Goal: Task Accomplishment & Management: Use online tool/utility

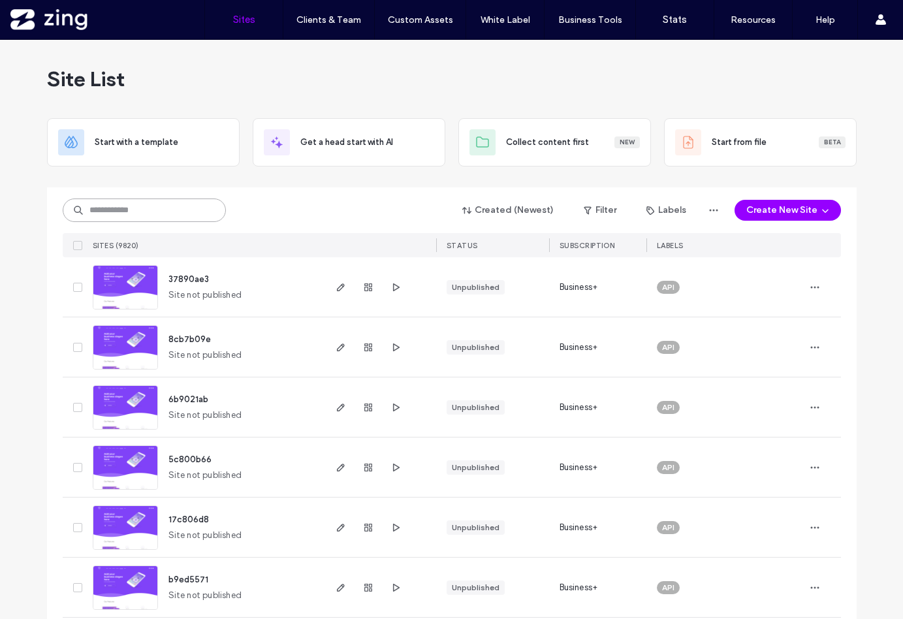
click at [137, 204] on input at bounding box center [144, 210] width 163 height 24
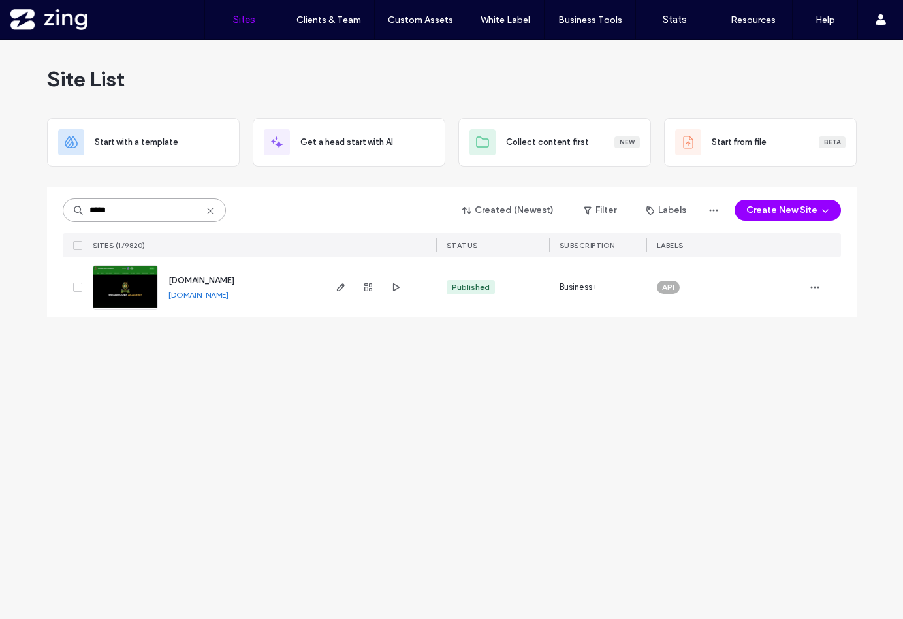
type input "*****"
click at [333, 282] on span "button" at bounding box center [341, 287] width 16 height 16
drag, startPoint x: 136, startPoint y: 212, endPoint x: 55, endPoint y: 209, distance: 81.0
click at [55, 209] on div "***** Created (Newest) Filter Labels Create New Site SITES (1/9820) STATUS SUBS…" at bounding box center [452, 252] width 810 height 130
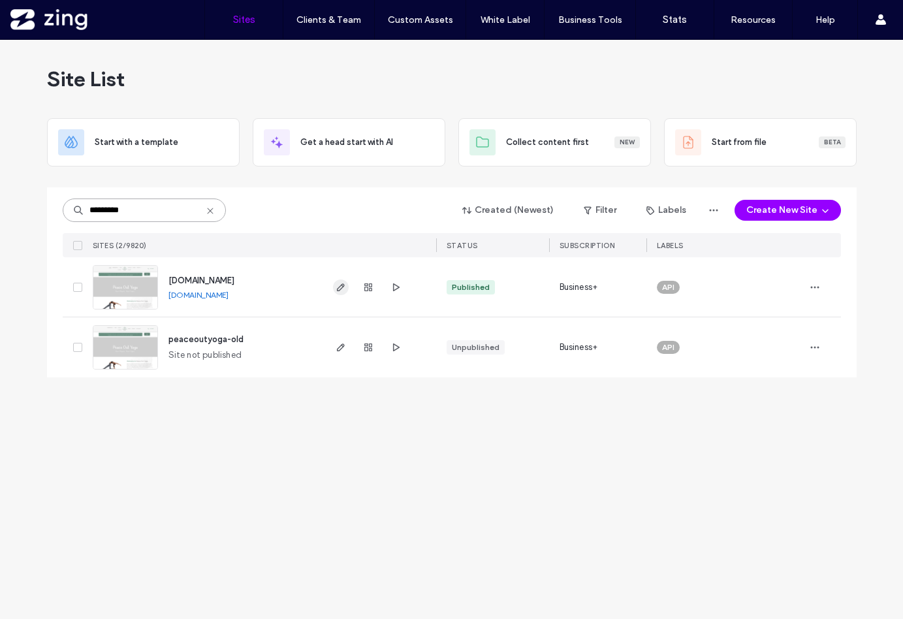
type input "*********"
click at [338, 288] on icon "button" at bounding box center [341, 287] width 10 height 10
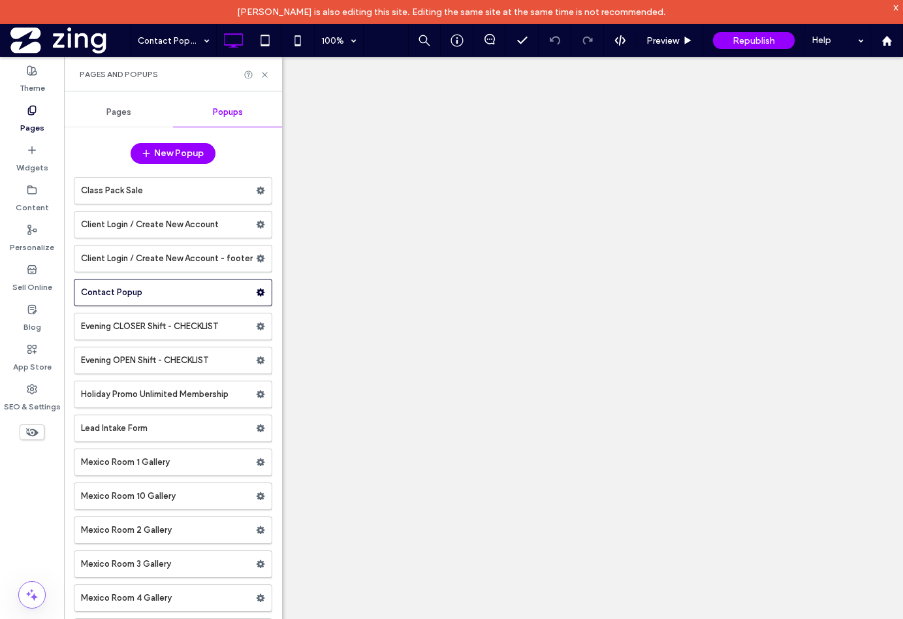
click at [262, 69] on div "Contact Popup 100% Preview Republish Help Site Comments Team & Clients Automate…" at bounding box center [451, 309] width 903 height 619
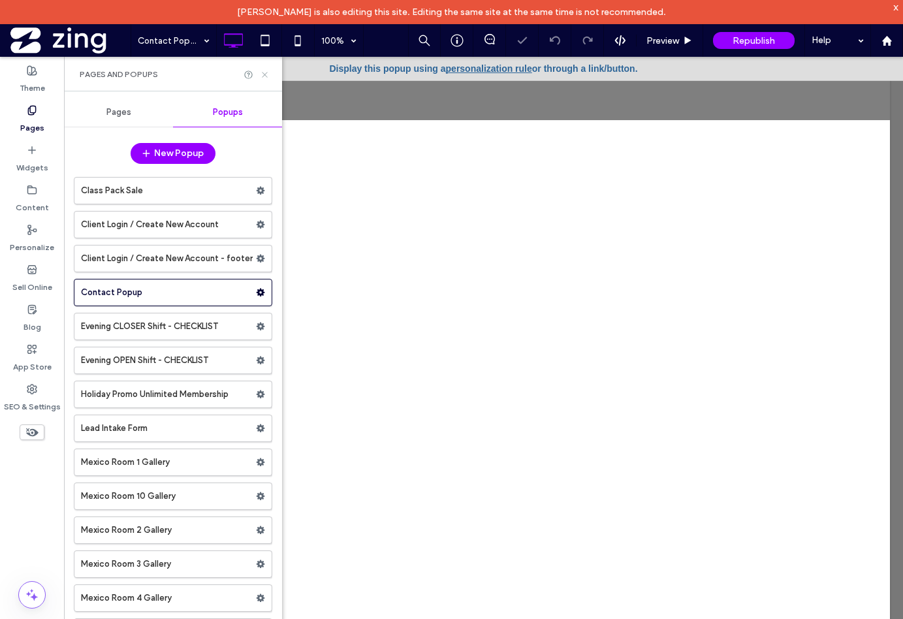
drag, startPoint x: 265, startPoint y: 72, endPoint x: 201, endPoint y: 16, distance: 84.7
click at [265, 72] on icon at bounding box center [265, 75] width 10 height 10
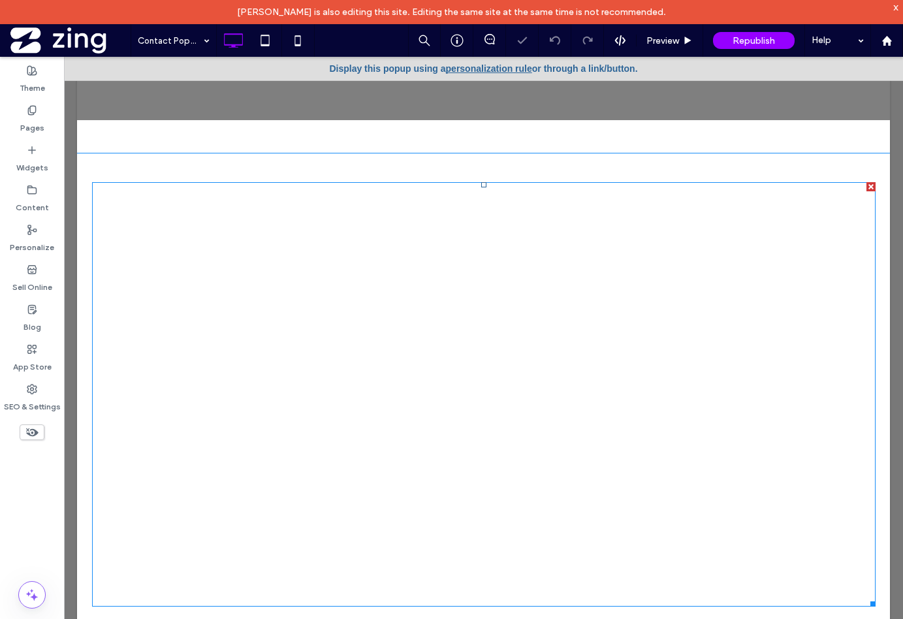
click at [433, 475] on span at bounding box center [484, 394] width 784 height 424
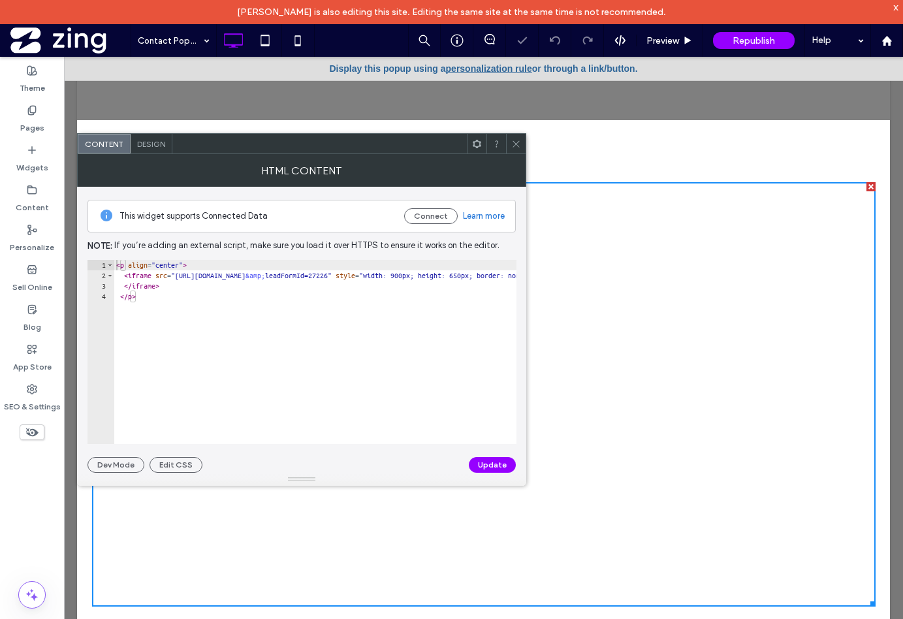
click at [381, 296] on div "< p align = "center" > < iframe src = "[URL][DOMAIN_NAME] &amp; leadFormId=2722…" at bounding box center [514, 362] width 800 height 205
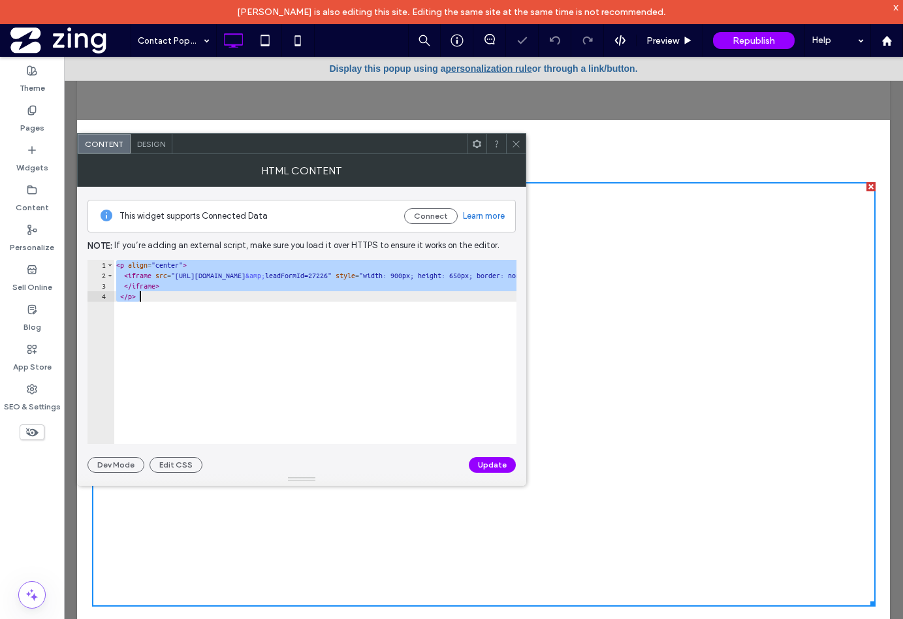
paste textarea "Cursor at row 4"
type textarea "******"
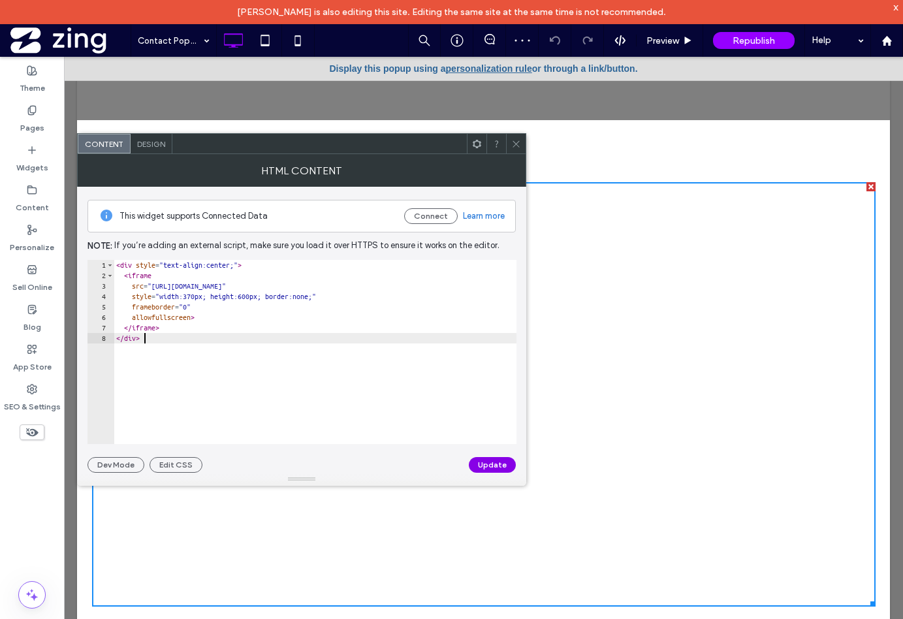
click at [492, 462] on button "Update" at bounding box center [492, 465] width 47 height 16
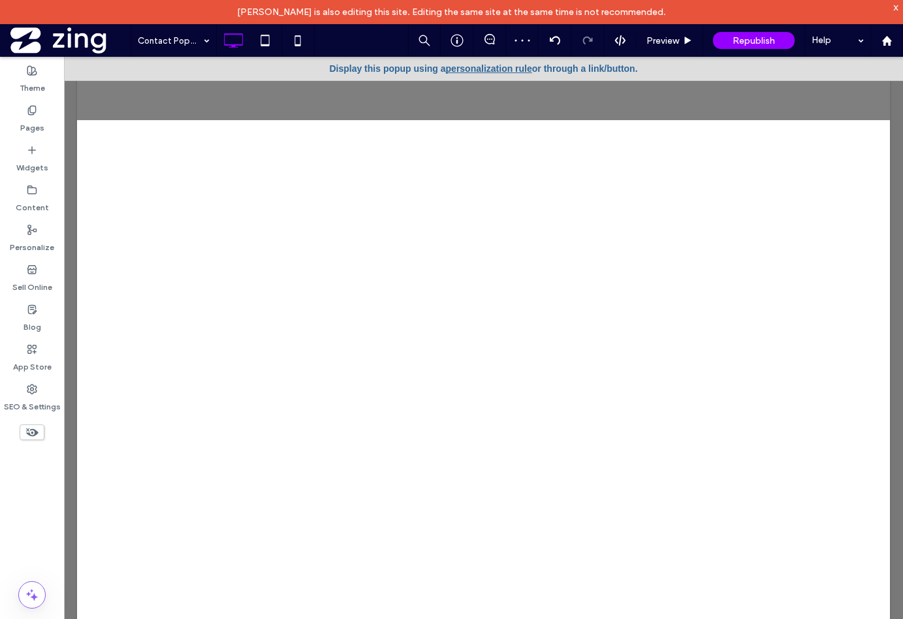
scroll to position [40, 0]
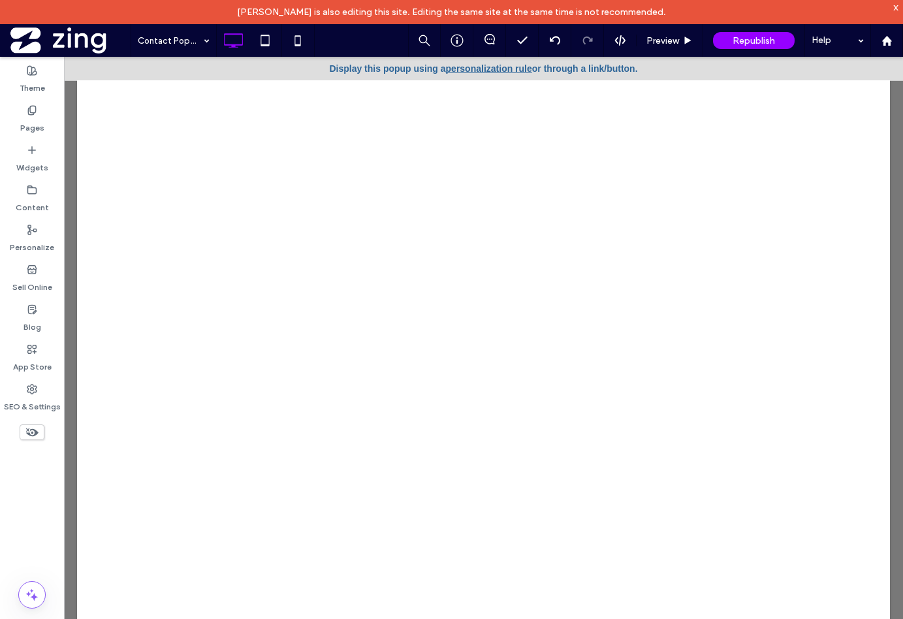
click at [92, 139] on span at bounding box center [92, 139] width 0 height 0
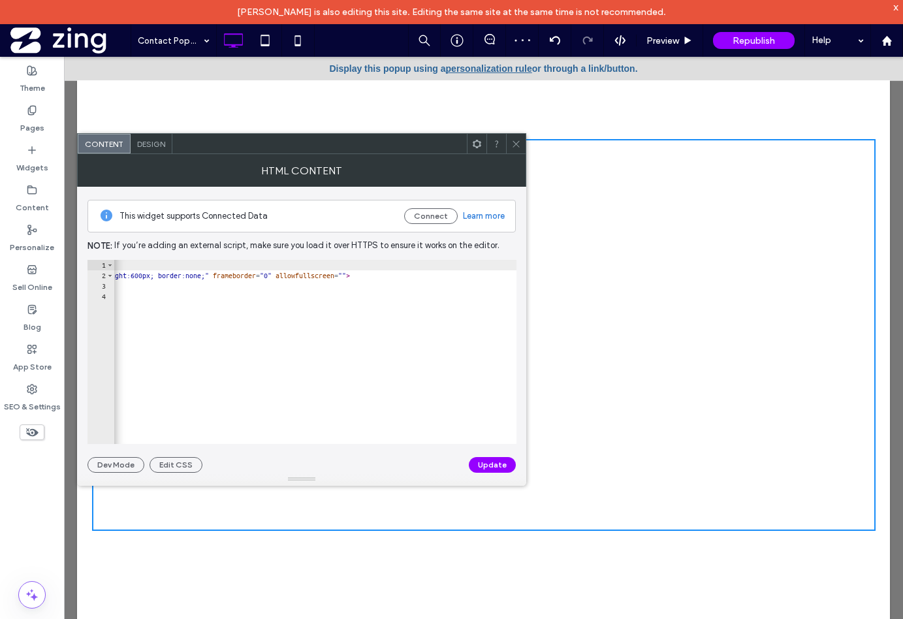
scroll to position [0, 26]
type textarea "******"
click at [275, 296] on div "< div style = "text-align:center;" > < iframe src = "[URL][DOMAIN_NAME] &amp; l…" at bounding box center [280, 362] width 955 height 205
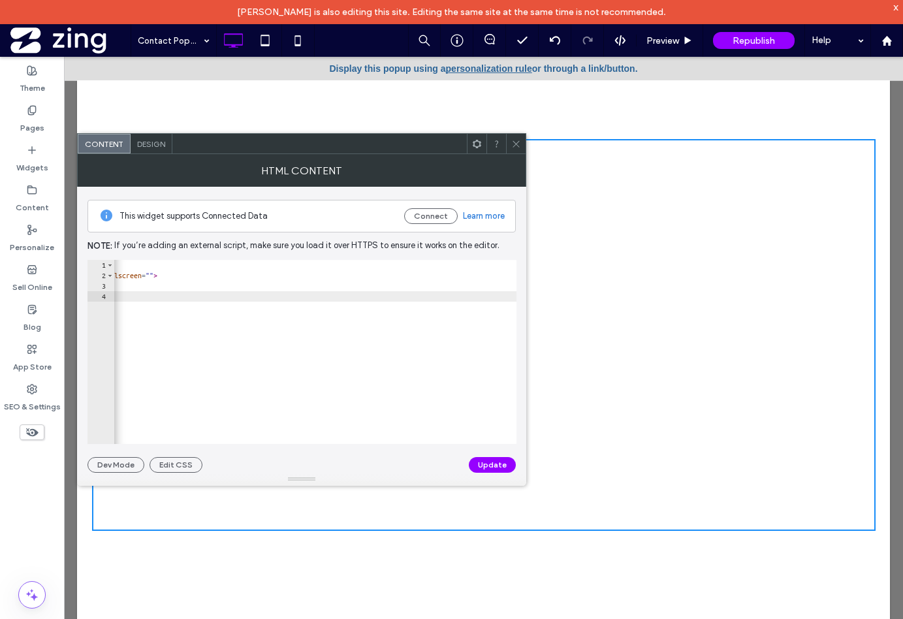
scroll to position [0, 552]
click at [524, 139] on div at bounding box center [516, 144] width 20 height 20
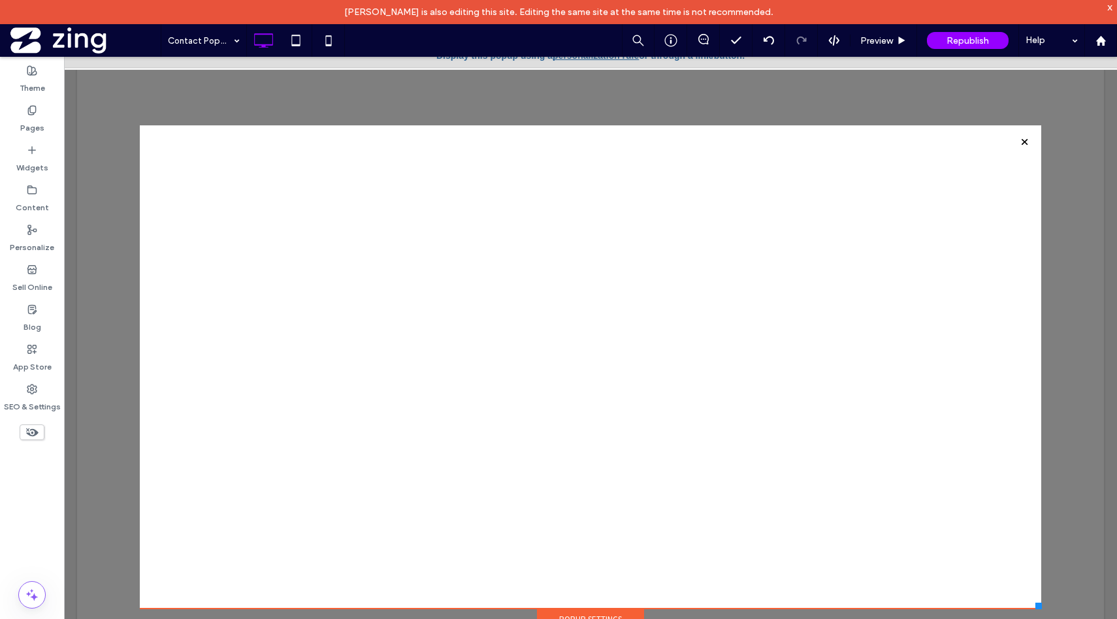
scroll to position [20, 0]
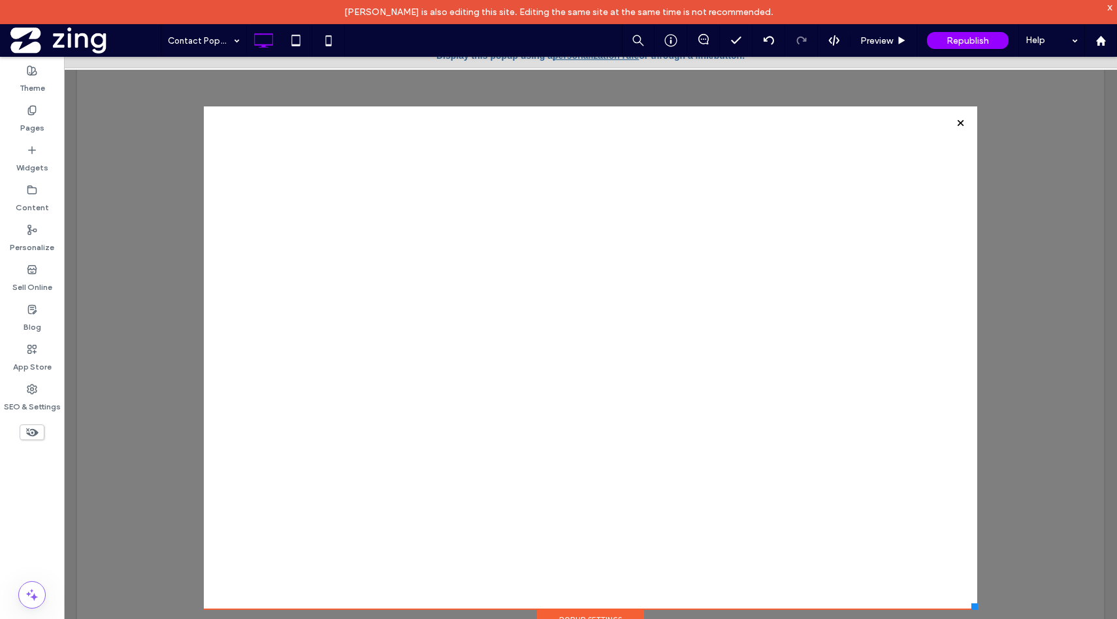
drag, startPoint x: 1041, startPoint y: 606, endPoint x: 977, endPoint y: 589, distance: 66.8
click at [902, 589] on div "Click To Paste HOME MEMBERSHIPS Membership Packages Kids Yoga ALL PLANS TEAM CL…" at bounding box center [590, 323] width 780 height 614
click at [37, 165] on label "Widgets" at bounding box center [32, 164] width 32 height 18
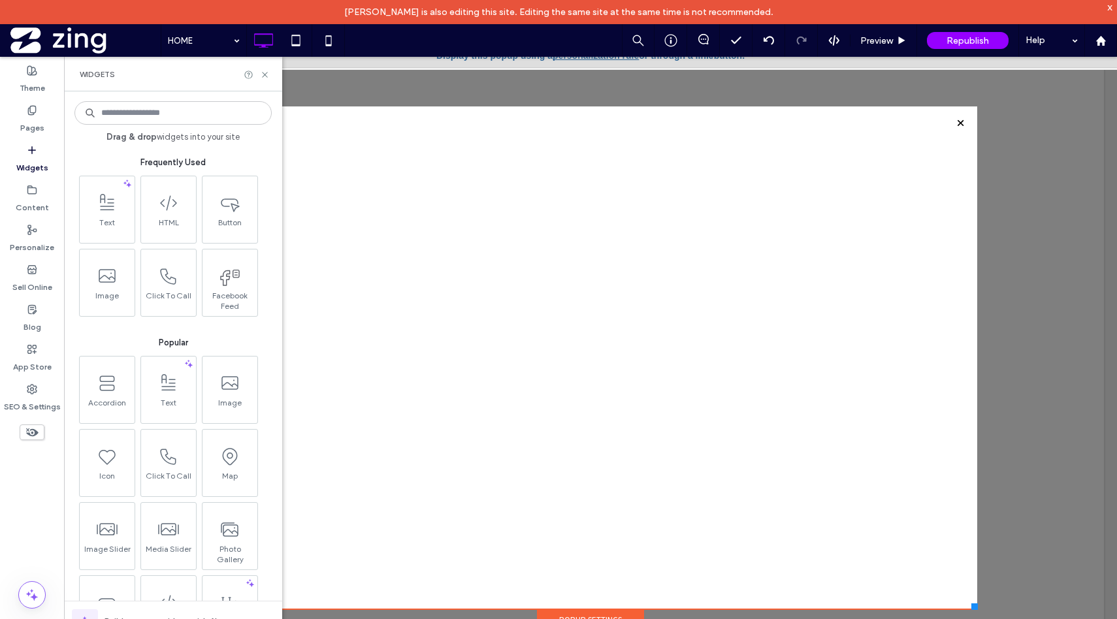
click at [161, 116] on input at bounding box center [172, 113] width 197 height 24
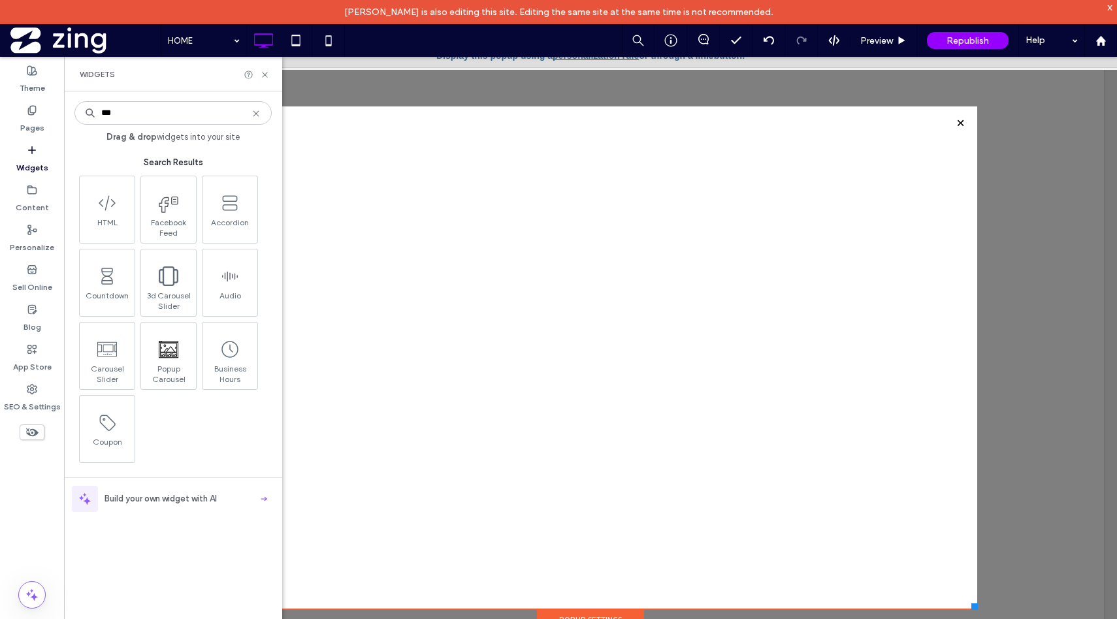
type input "***"
click at [255, 113] on use at bounding box center [256, 113] width 6 height 6
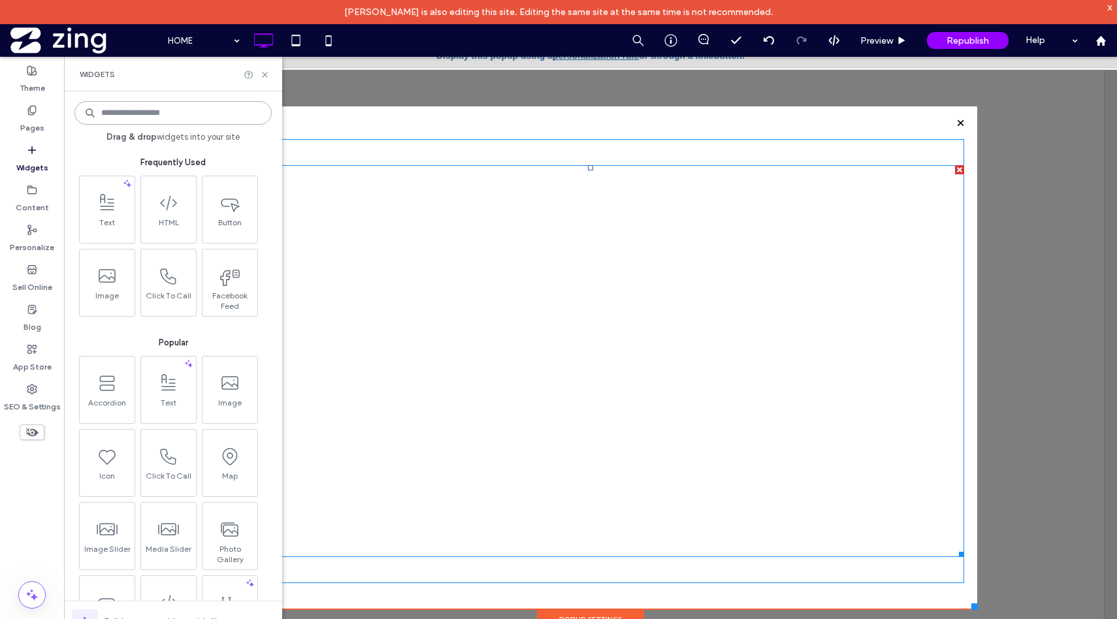
click at [620, 405] on span at bounding box center [590, 361] width 747 height 392
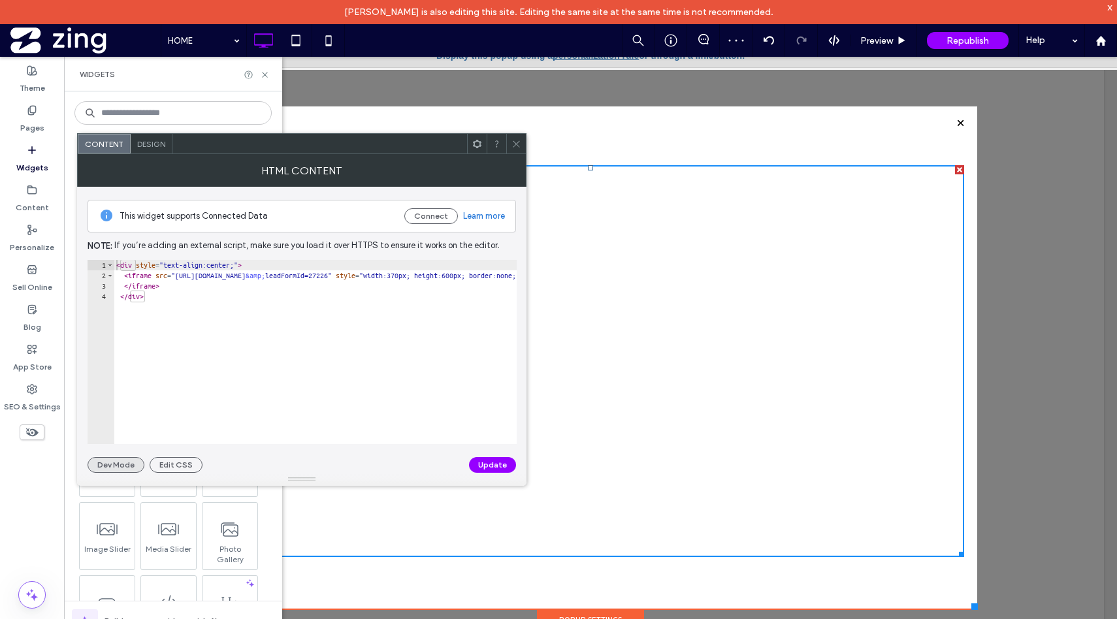
click at [125, 466] on button "Dev Mode" at bounding box center [115, 465] width 57 height 16
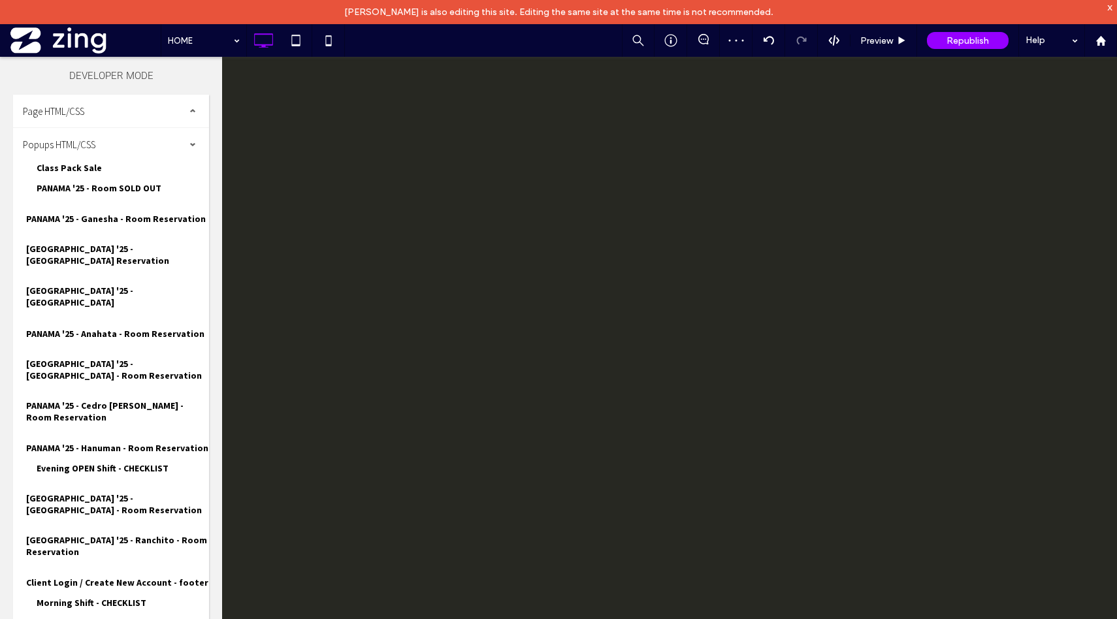
scroll to position [0, 0]
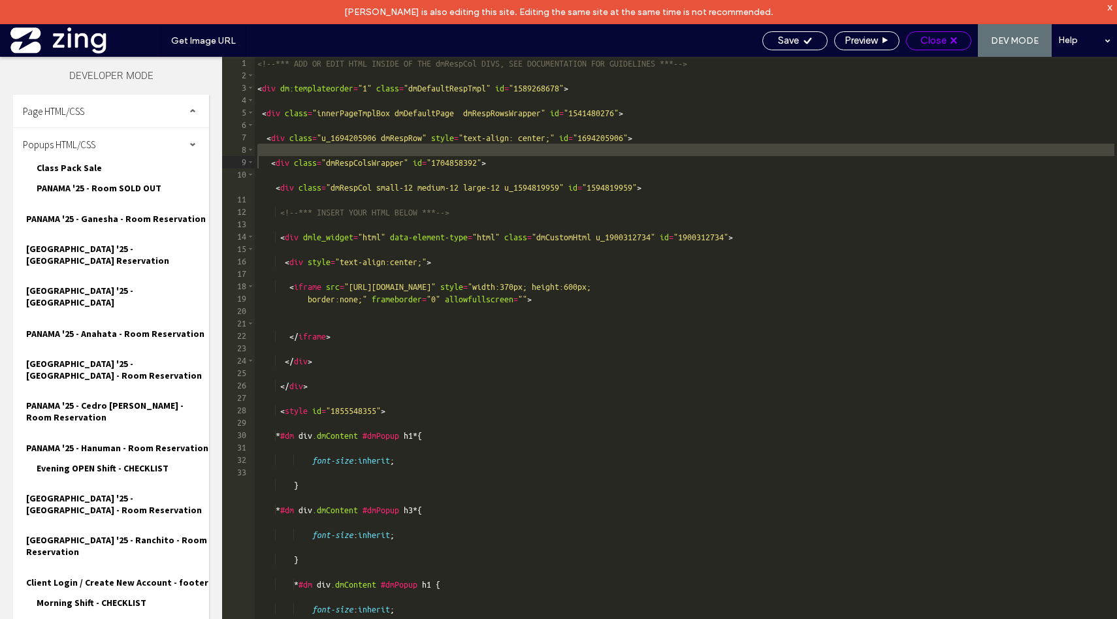
click at [902, 41] on icon at bounding box center [953, 40] width 7 height 7
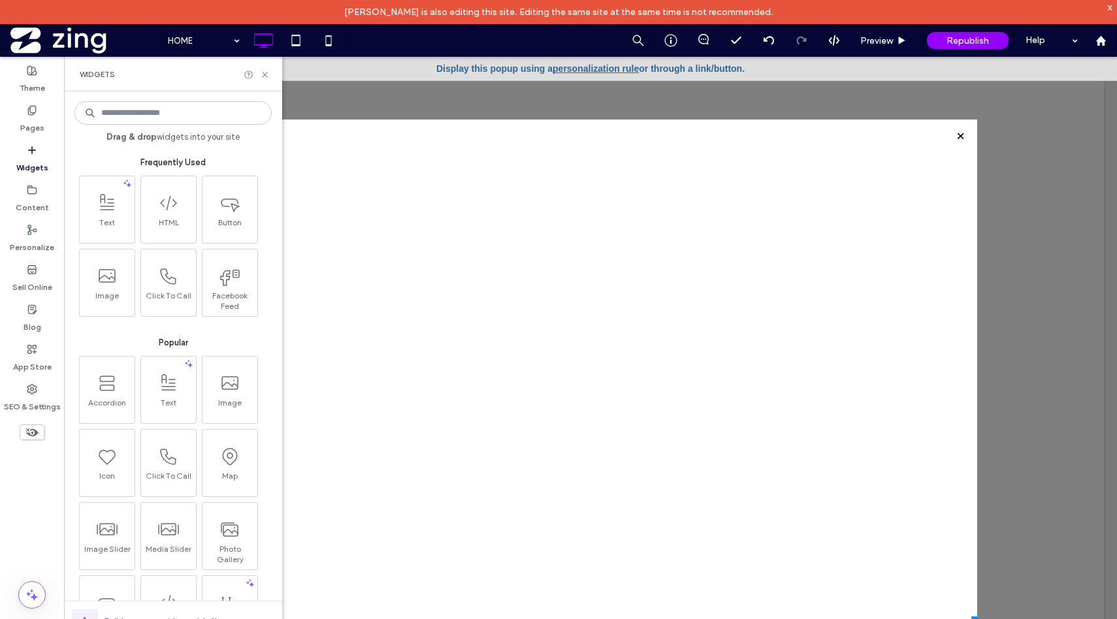
click at [258, 80] on div "Widgets" at bounding box center [173, 74] width 218 height 35
click at [264, 73] on icon at bounding box center [265, 75] width 10 height 10
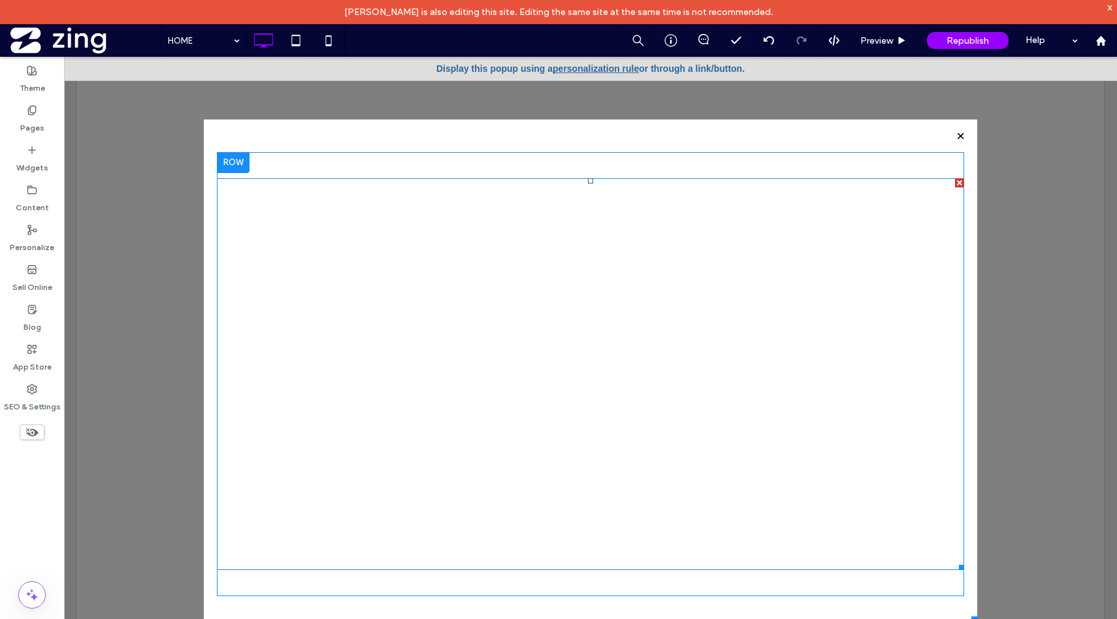
click at [541, 471] on span at bounding box center [590, 374] width 747 height 392
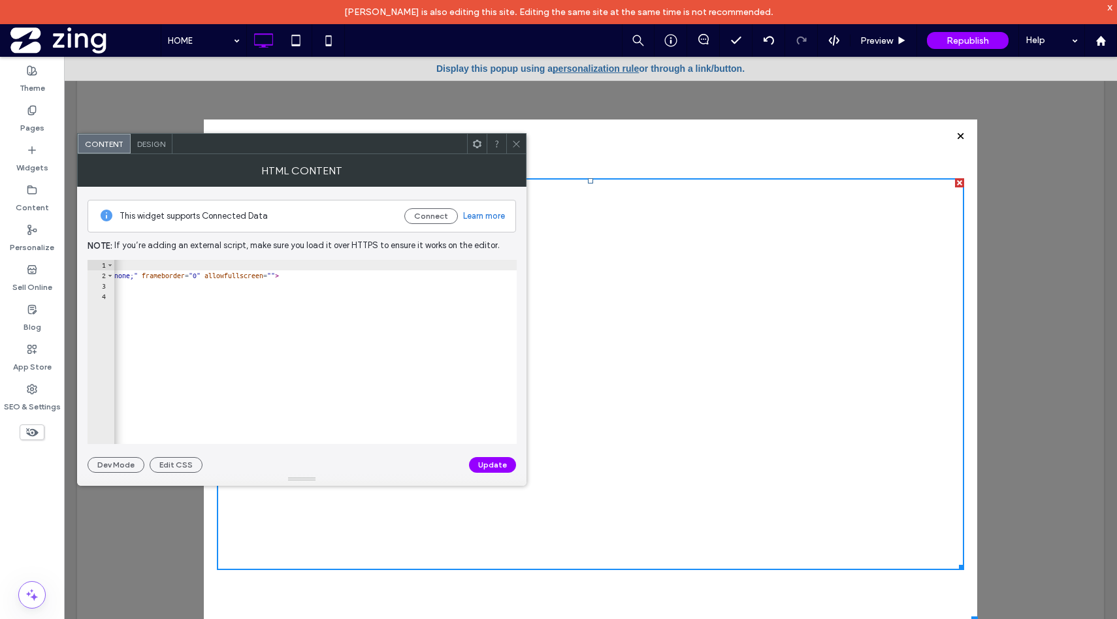
scroll to position [0, 382]
click at [369, 276] on div "< div style = "text-align:center;" > < iframe src = "[URL][DOMAIN_NAME] &amp; l…" at bounding box center [209, 362] width 955 height 205
click at [439, 276] on div "< div style = "text-align:center;" > < iframe src = "[URL][DOMAIN_NAME] &amp; l…" at bounding box center [212, 362] width 960 height 205
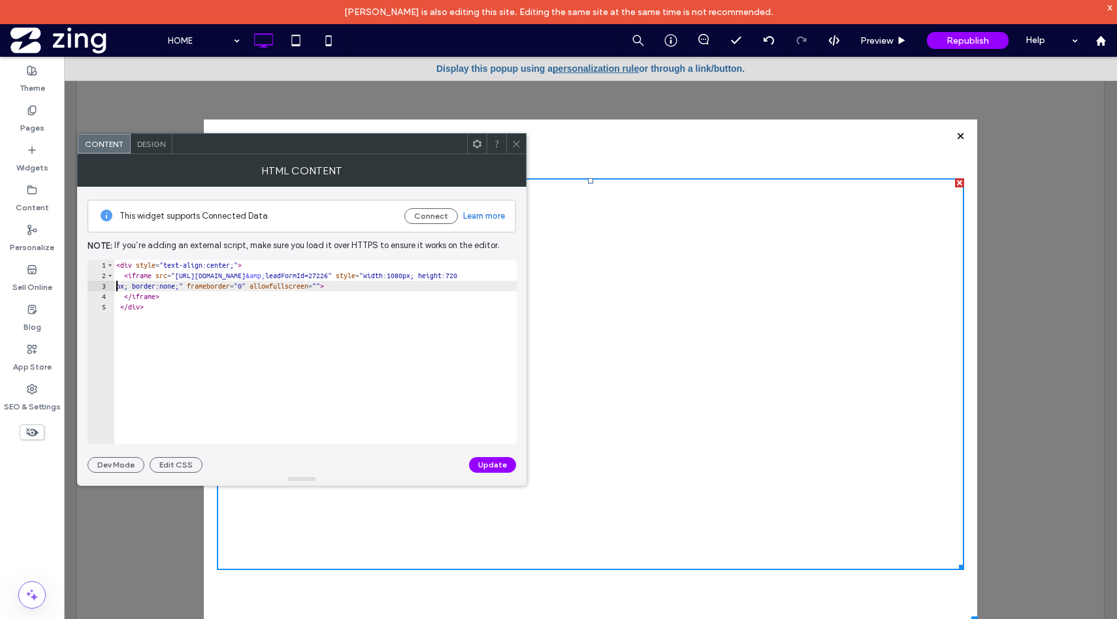
scroll to position [0, 319]
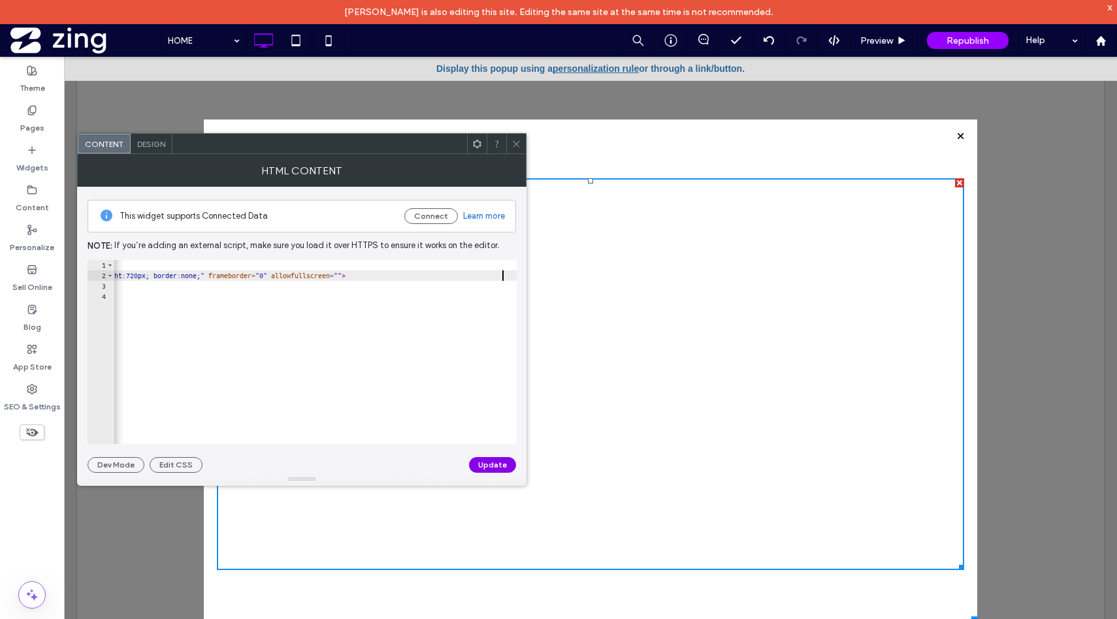
type textarea "**********"
click at [489, 467] on button "Update" at bounding box center [492, 465] width 47 height 16
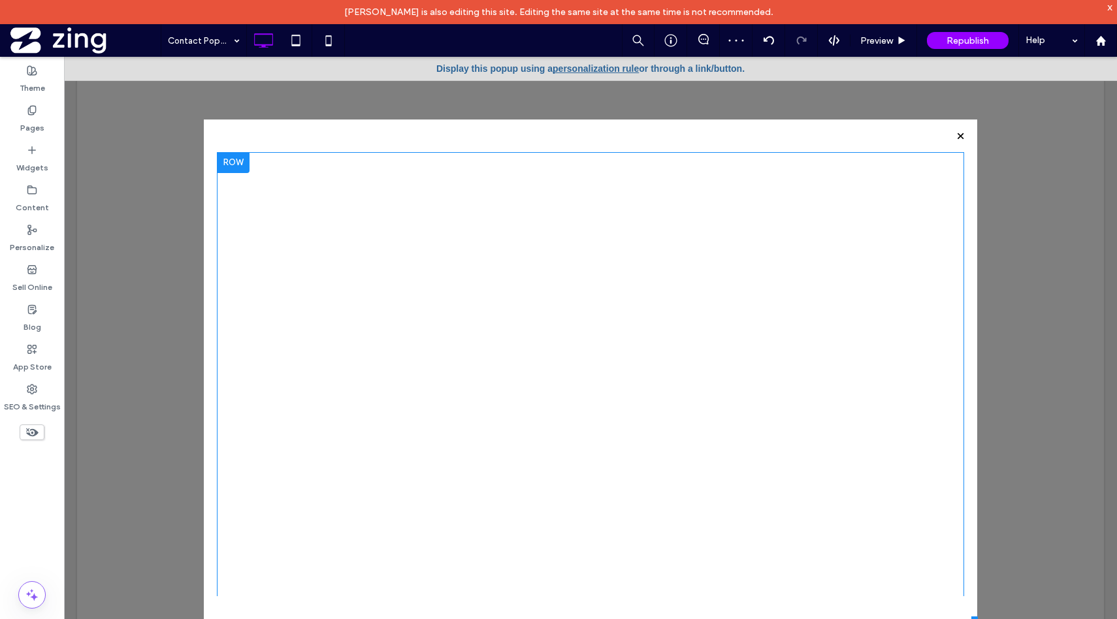
click at [537, 407] on span at bounding box center [590, 413] width 747 height 470
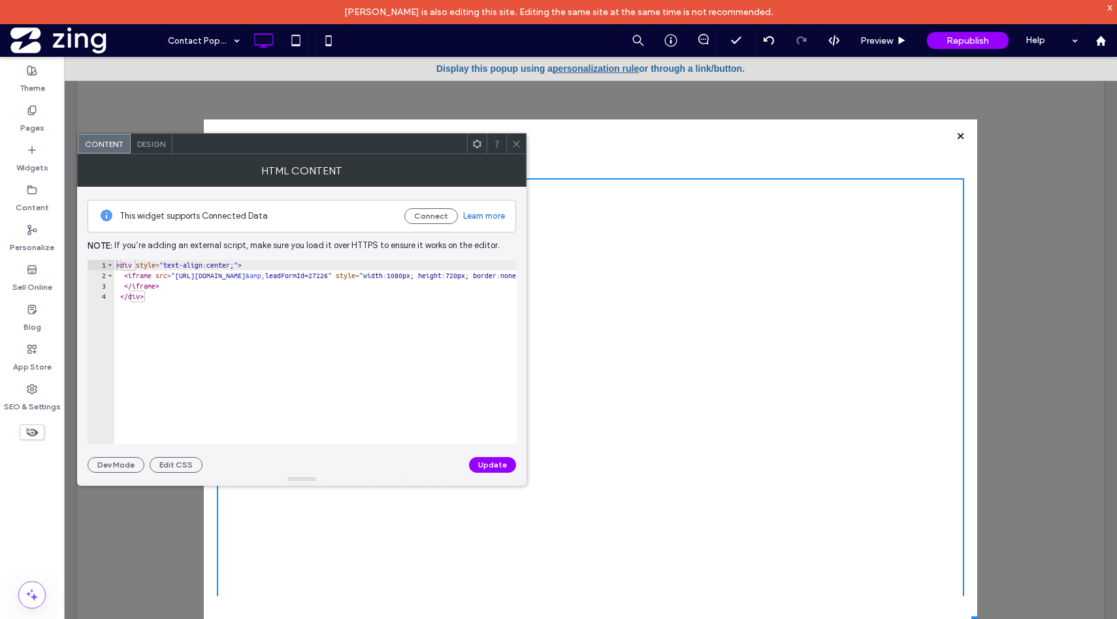
click at [515, 146] on icon at bounding box center [516, 144] width 10 height 10
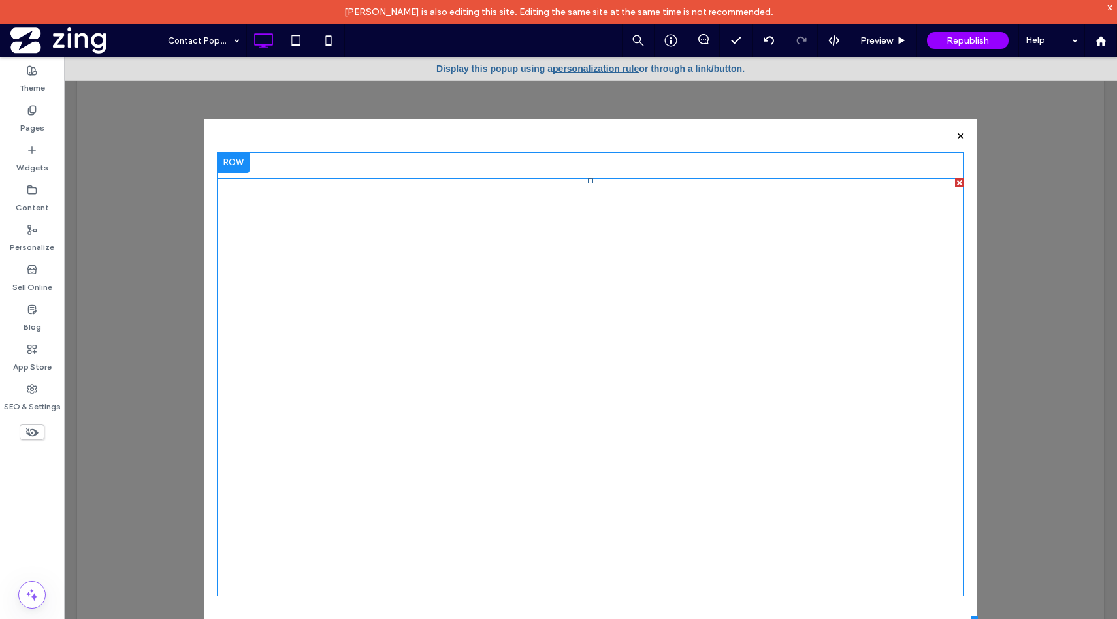
click at [571, 244] on span at bounding box center [590, 413] width 747 height 470
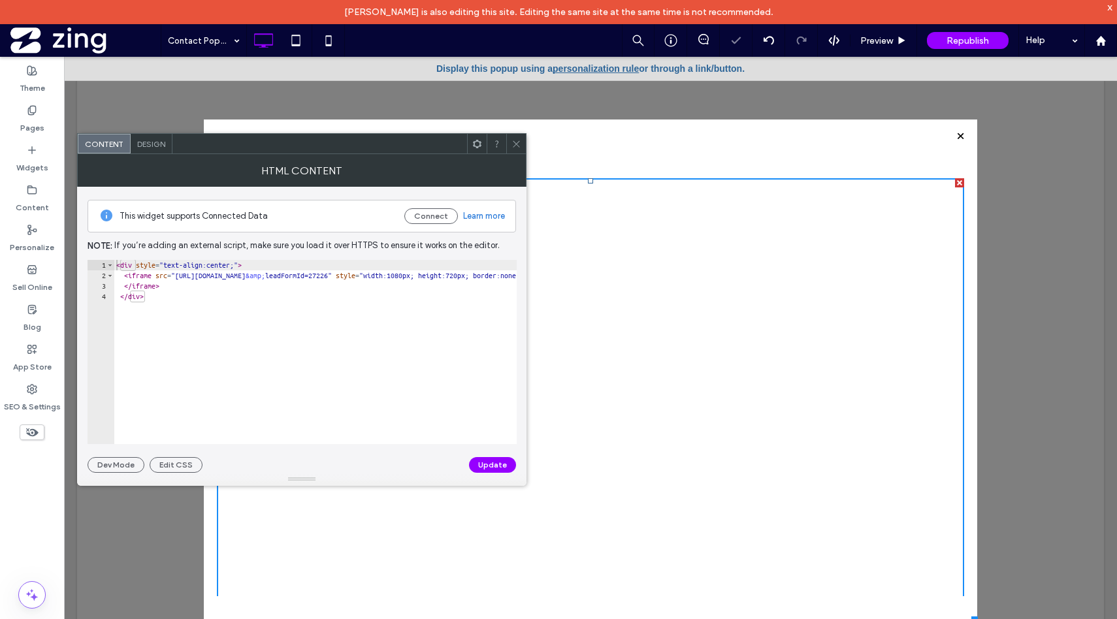
click at [375, 302] on div "< div style = "text-align:center;" > < iframe src = "[URL][DOMAIN_NAME] &amp; l…" at bounding box center [594, 362] width 960 height 205
type textarea "********* *******"
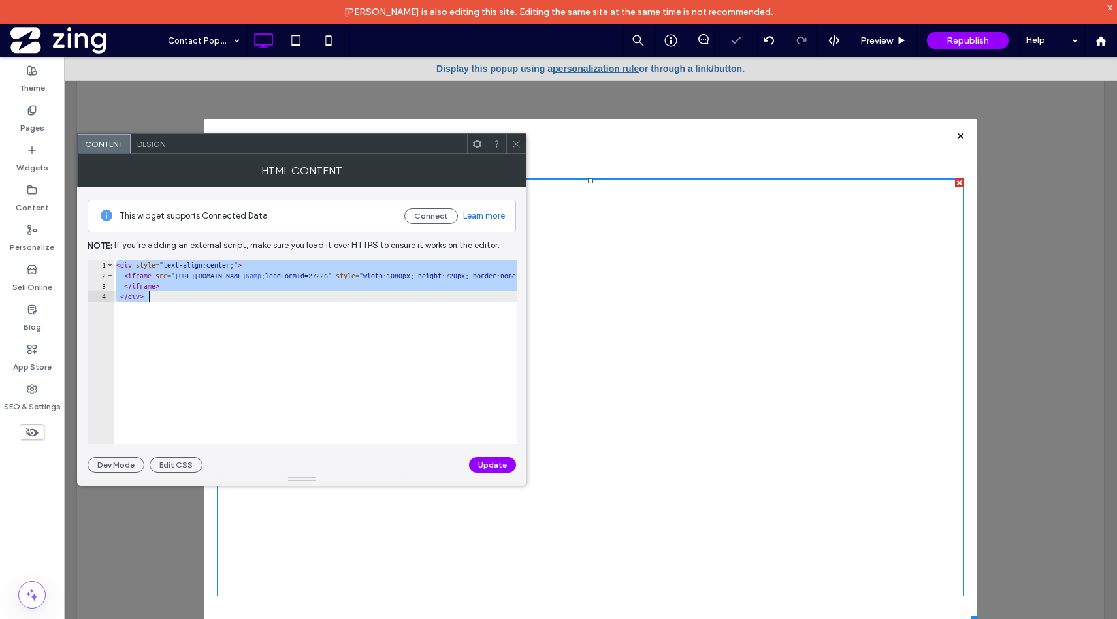
paste textarea "Cursor at row 4"
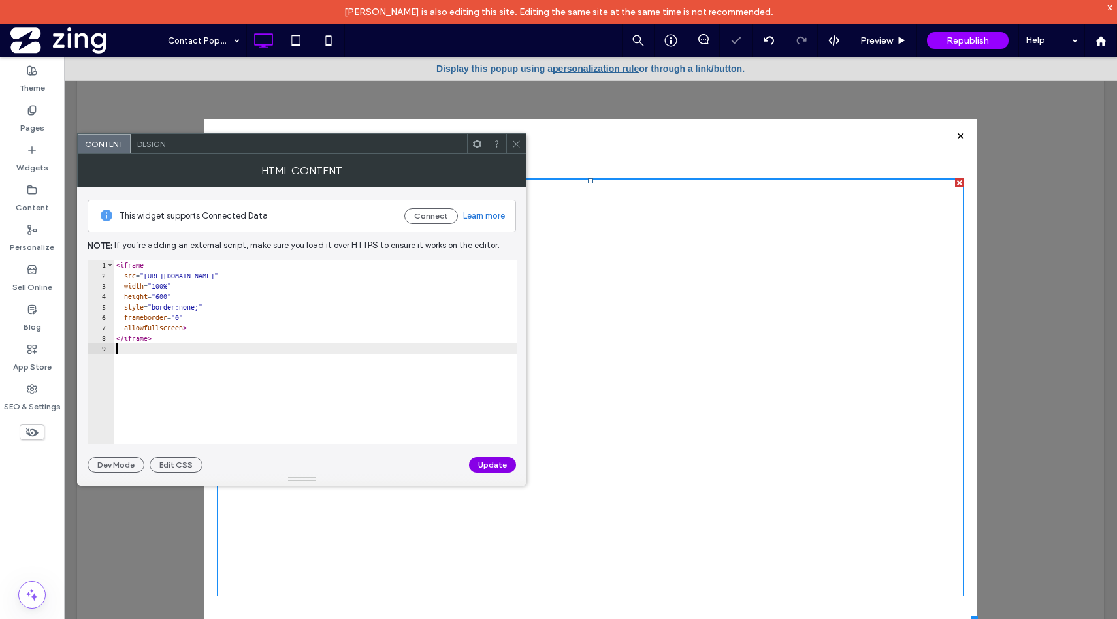
click at [490, 461] on button "Update" at bounding box center [492, 465] width 47 height 16
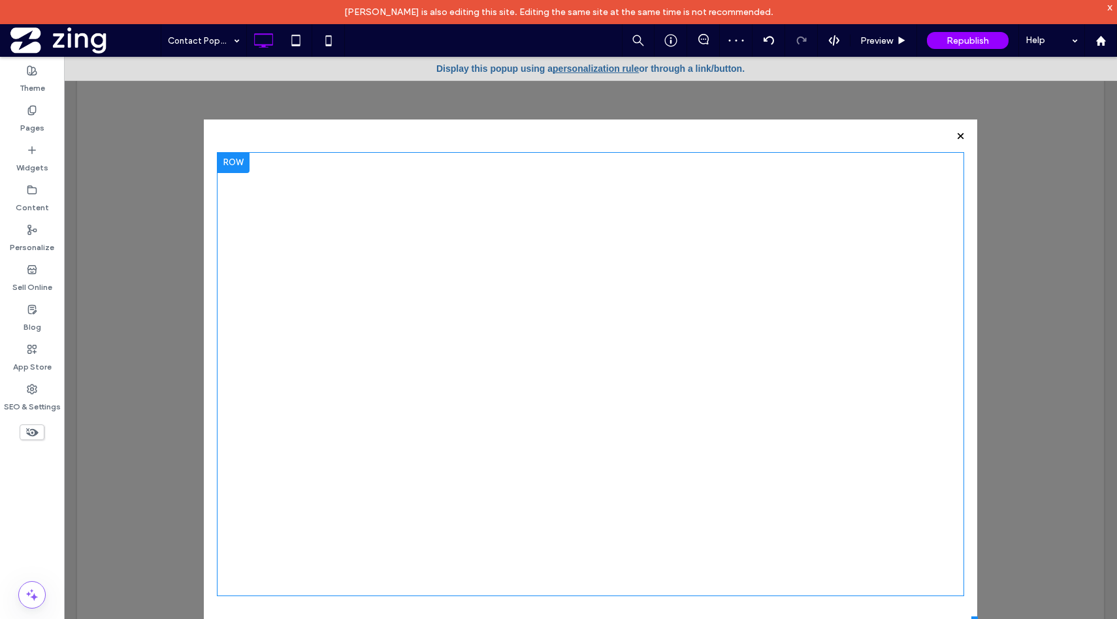
scroll to position [13, 0]
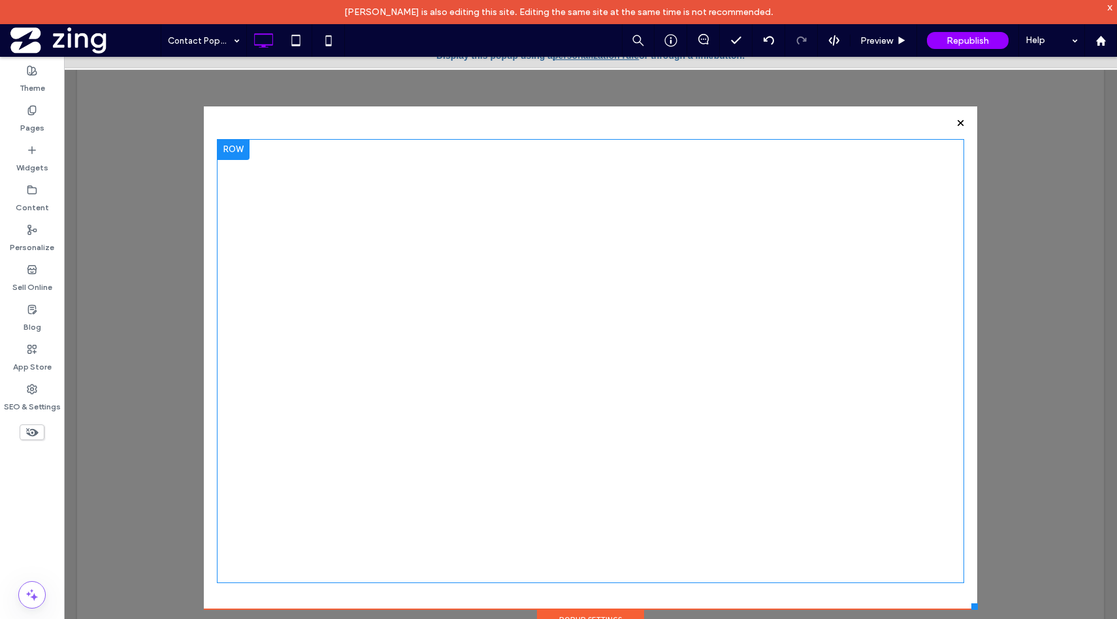
click at [618, 360] on span at bounding box center [590, 361] width 747 height 392
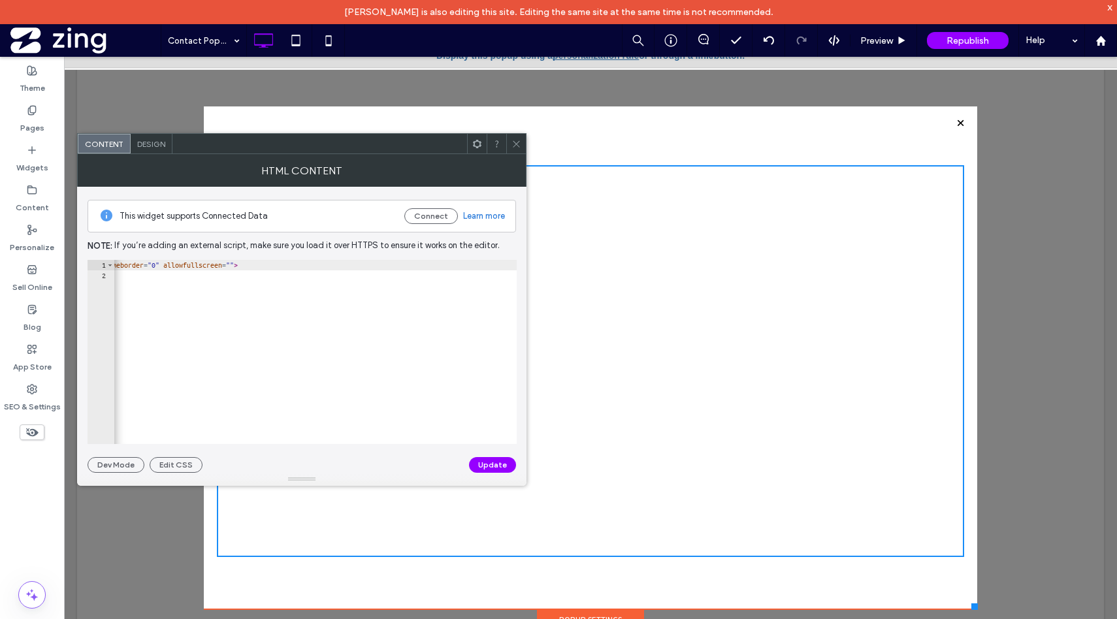
scroll to position [0, 411]
click at [514, 142] on use at bounding box center [516, 143] width 7 height 7
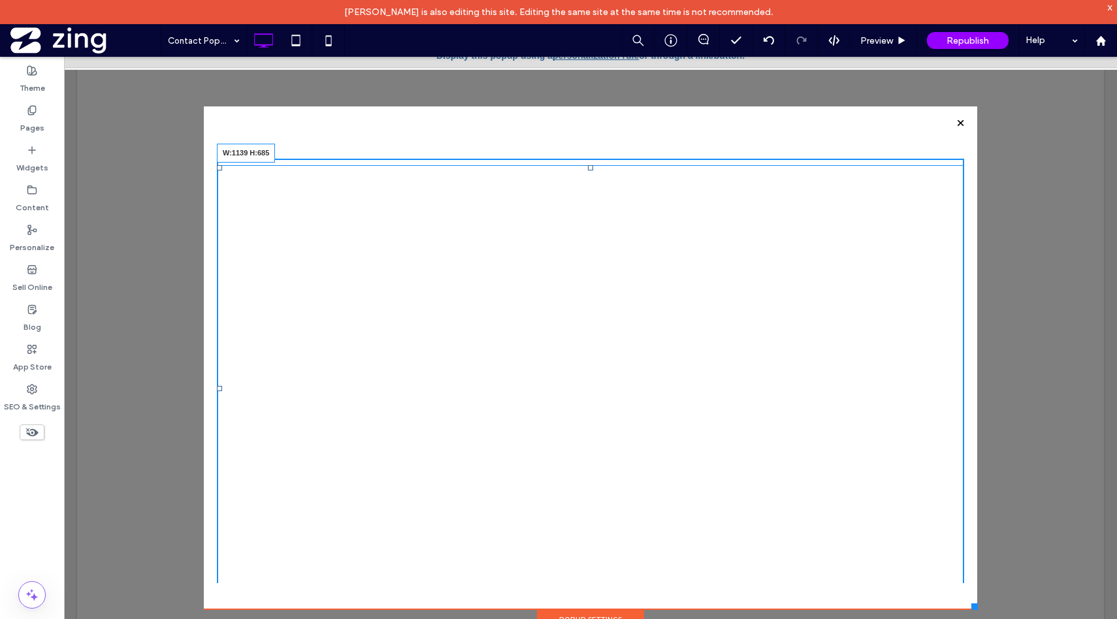
drag, startPoint x: 960, startPoint y: 550, endPoint x: 960, endPoint y: 605, distance: 55.5
click at [902, 605] on div "W:1139 H:685 Click To Paste" at bounding box center [590, 357] width 773 height 503
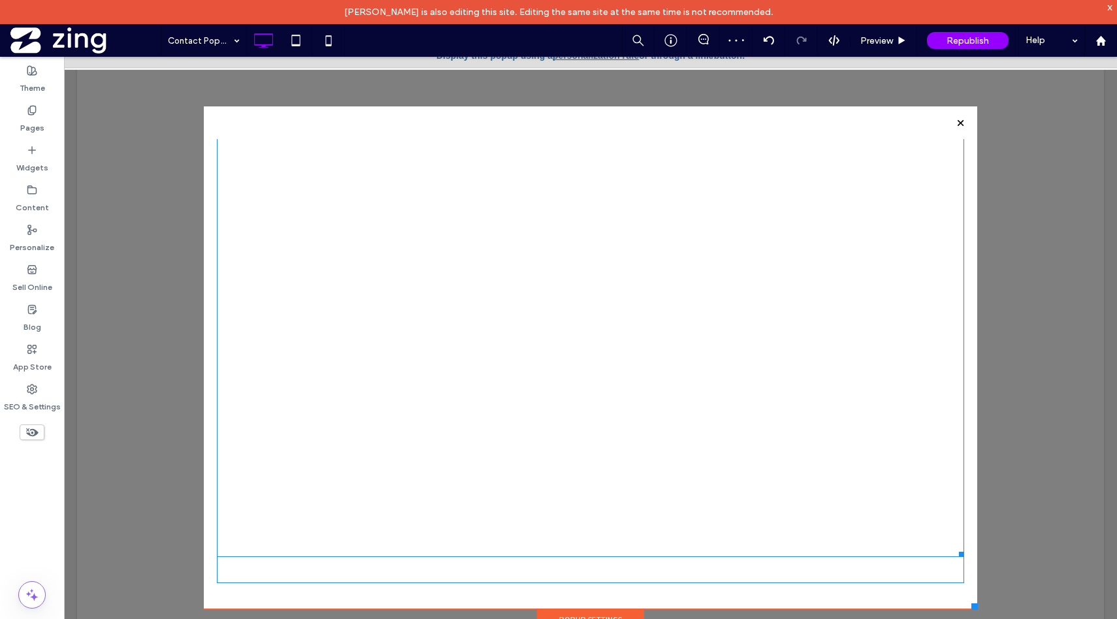
scroll to position [0, 0]
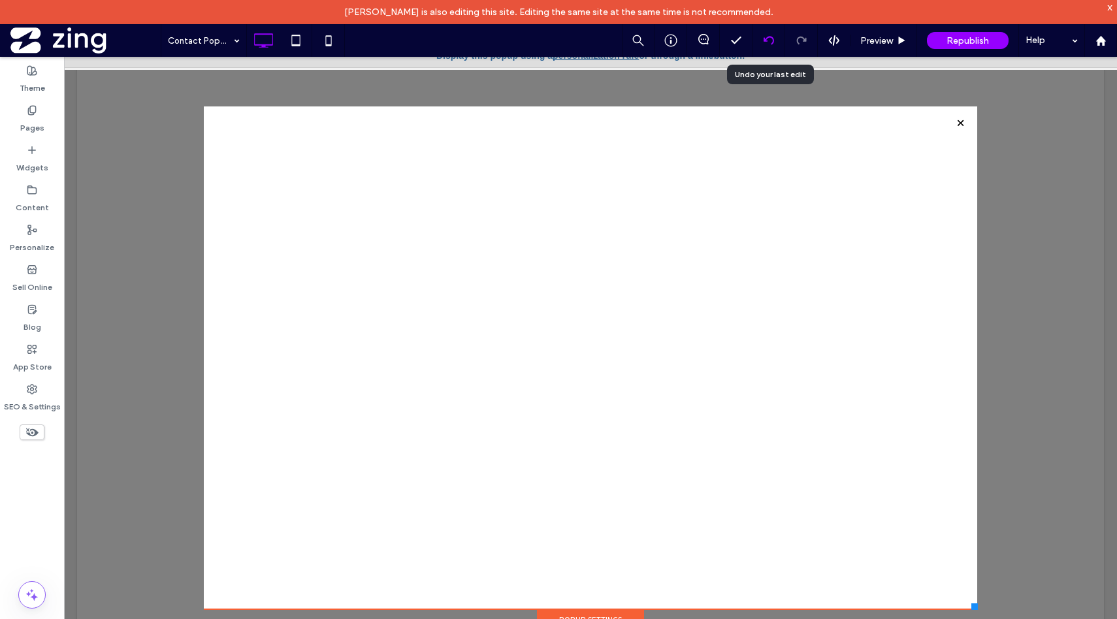
click at [769, 37] on use at bounding box center [768, 40] width 10 height 8
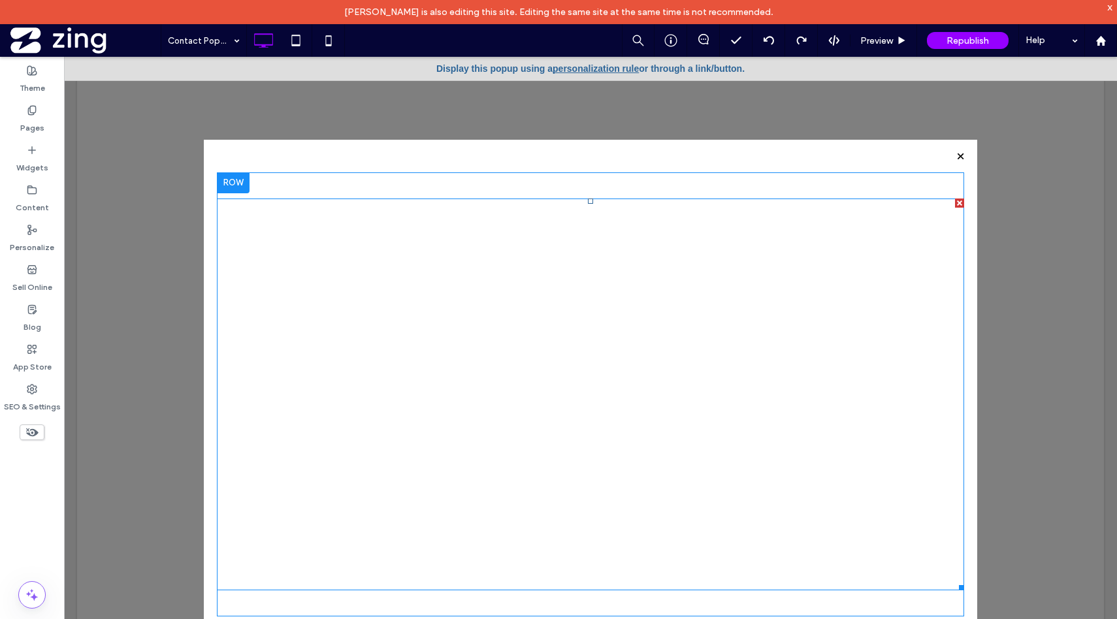
click at [524, 355] on span at bounding box center [590, 394] width 747 height 392
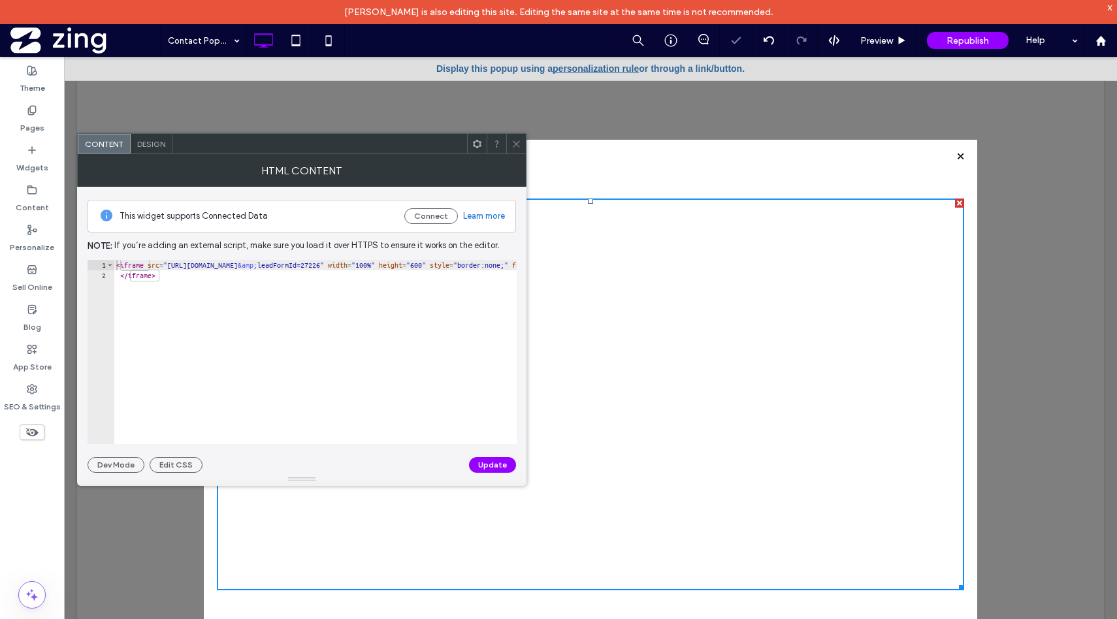
click at [346, 300] on div "< iframe src = "[URL][DOMAIN_NAME] &amp; leadFormId=27226" width = "100%" heigh…" at bounding box center [584, 362] width 941 height 205
type textarea "**********"
paste textarea "Cursor at row 2"
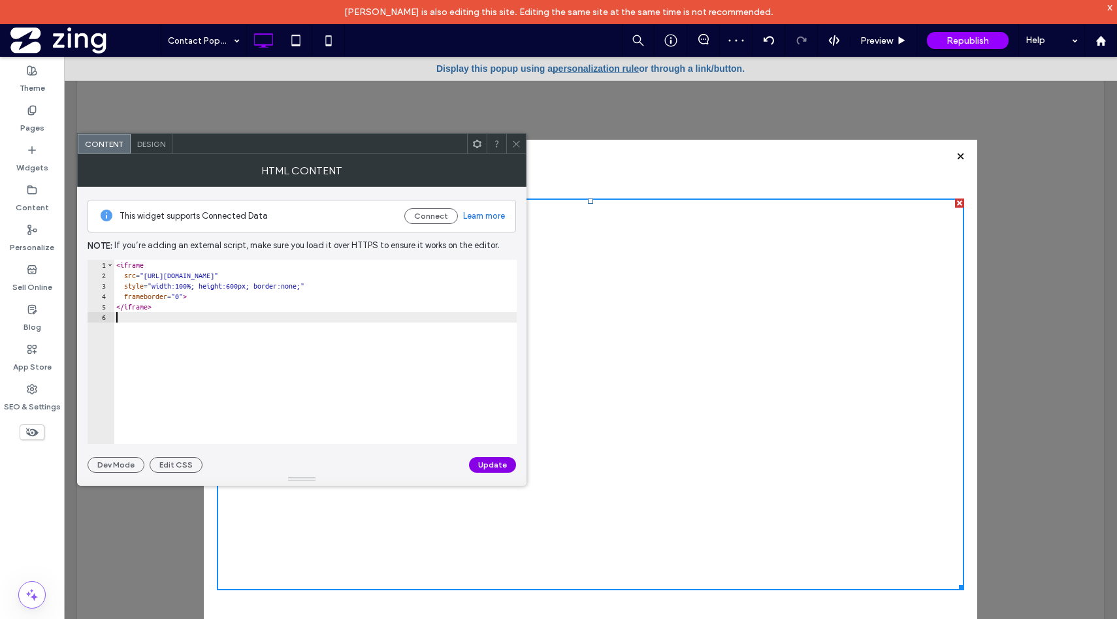
click at [486, 461] on button "Update" at bounding box center [492, 465] width 47 height 16
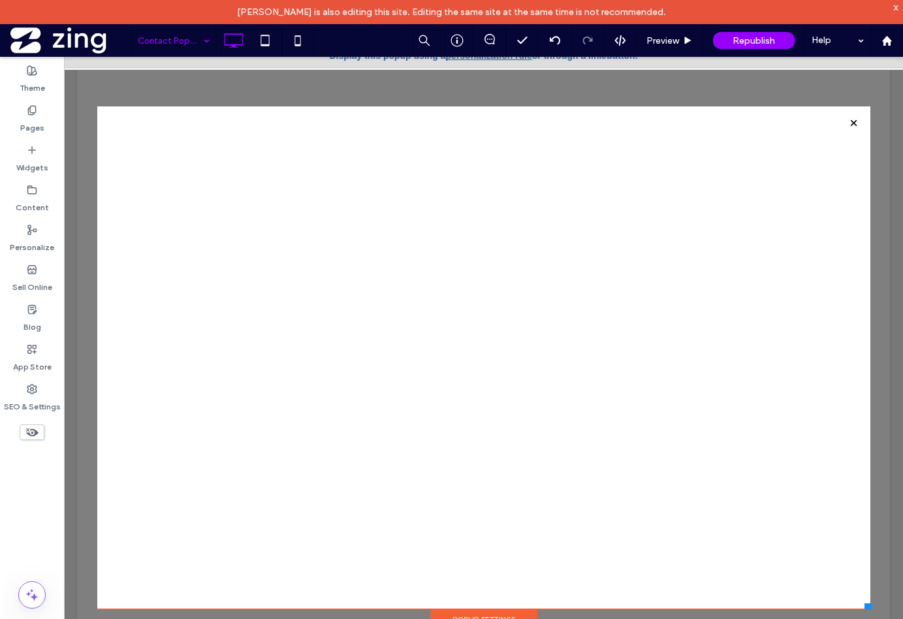
scroll to position [20, 0]
